Goal: Information Seeking & Learning: Learn about a topic

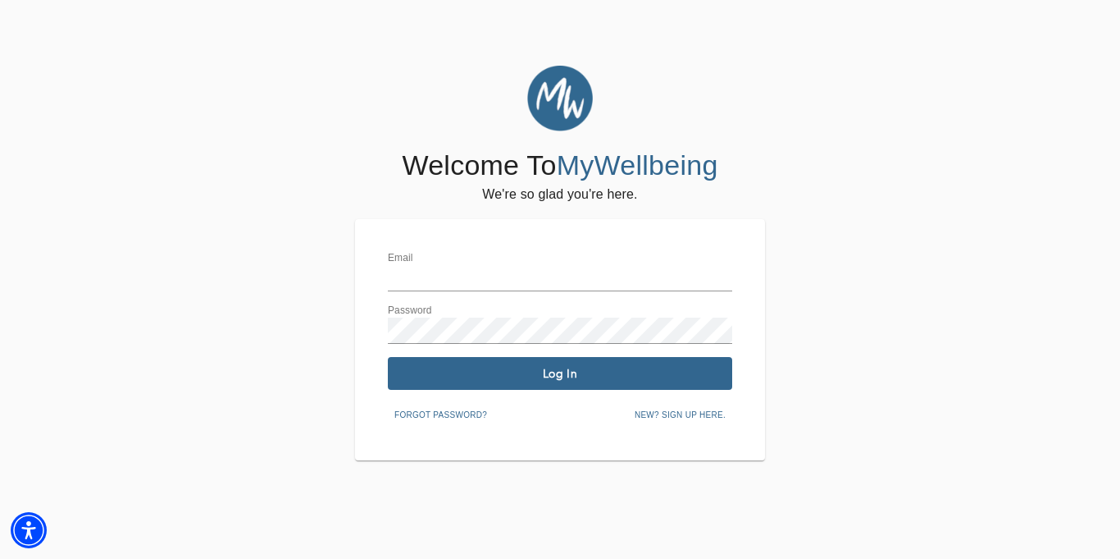
type input "[EMAIL_ADDRESS][DOMAIN_NAME]"
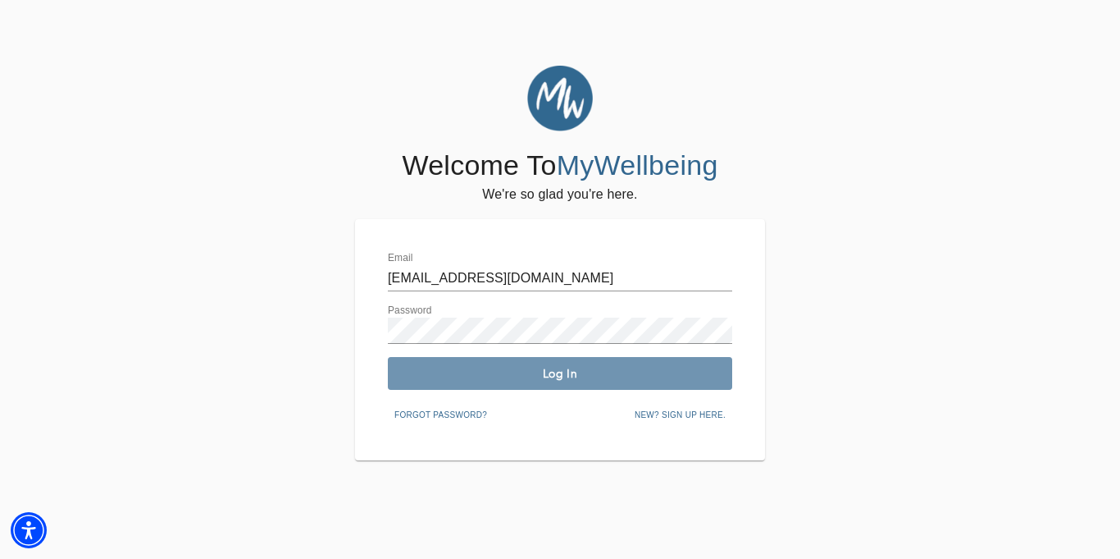
click at [571, 376] on span "Log In" at bounding box center [560, 374] width 331 height 16
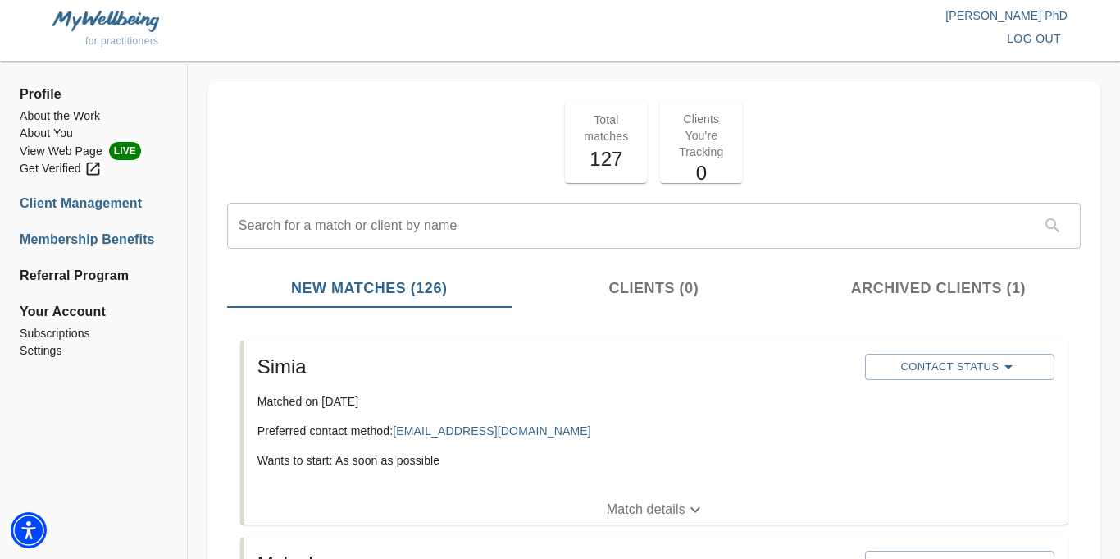
click at [68, 237] on li "Membership Benefits" at bounding box center [94, 240] width 148 height 20
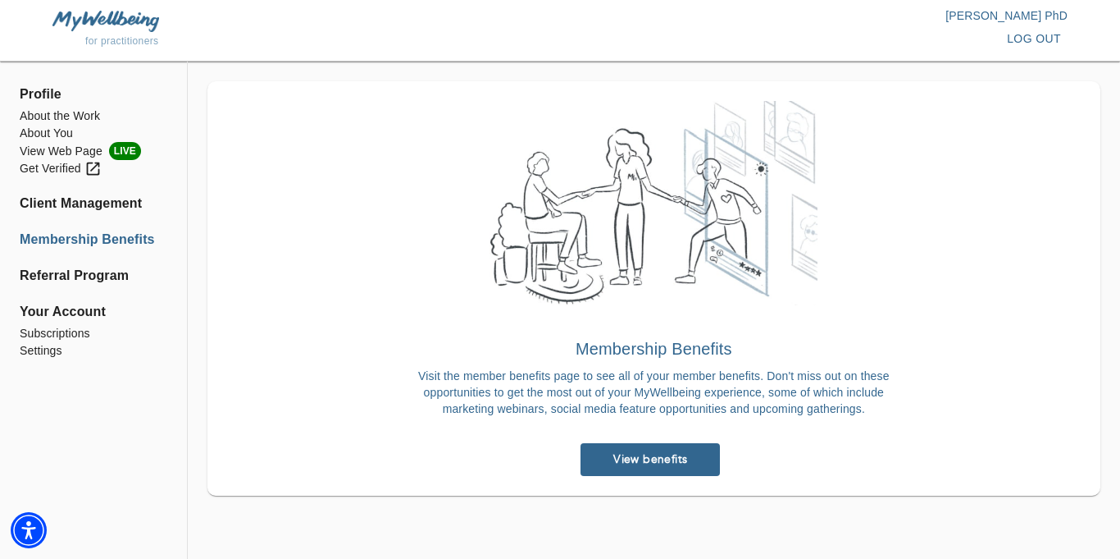
click at [68, 237] on li "Membership Benefits" at bounding box center [94, 240] width 148 height 20
click at [665, 459] on span "View benefits" at bounding box center [650, 459] width 126 height 16
